Goal: Complete application form

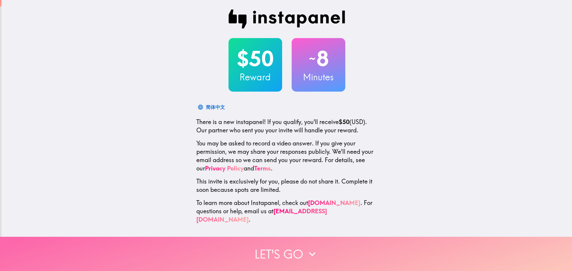
click at [291, 247] on button "Let's go" at bounding box center [286, 254] width 572 height 34
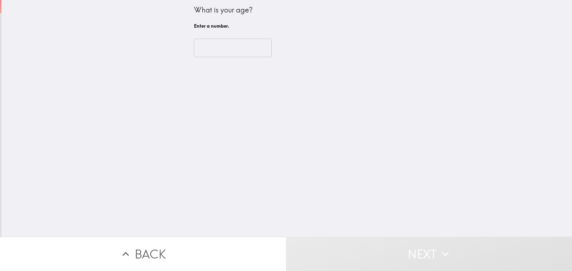
click at [214, 47] on input "number" at bounding box center [233, 48] width 78 height 18
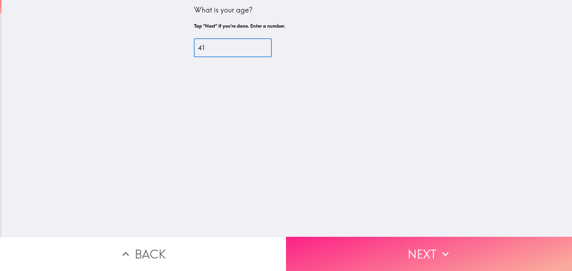
type input "41"
click at [416, 245] on button "Next" at bounding box center [429, 254] width 286 height 34
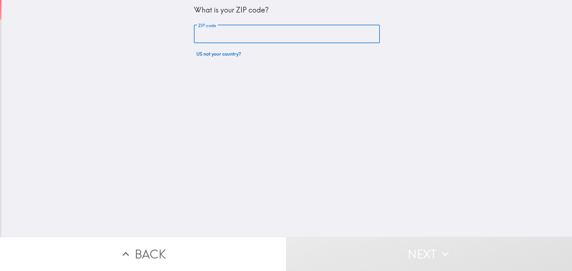
click at [237, 34] on input "ZIP code" at bounding box center [287, 34] width 186 height 18
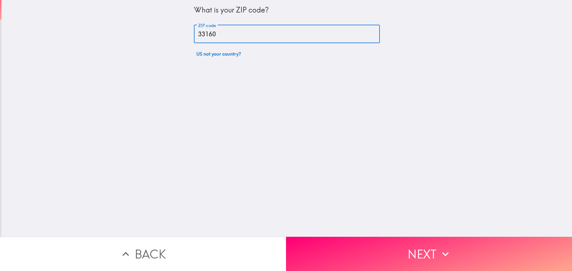
type input "33160"
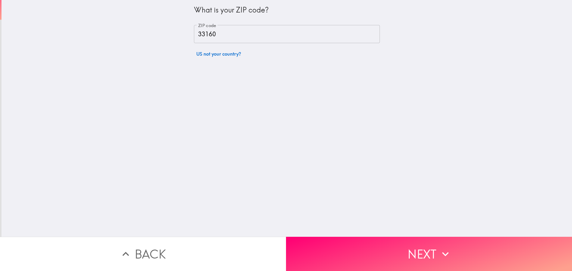
click at [339, 85] on div "What is your ZIP code? ZIP code 33160 ZIP code US not your country?" at bounding box center [286, 118] width 570 height 237
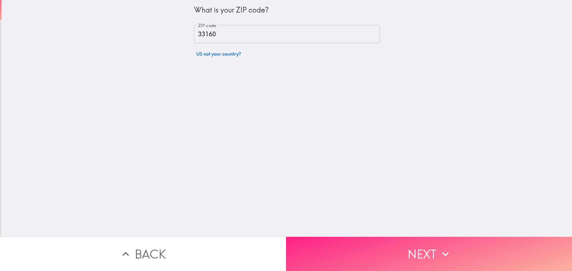
click at [397, 240] on button "Next" at bounding box center [429, 254] width 286 height 34
